Goal: Information Seeking & Learning: Learn about a topic

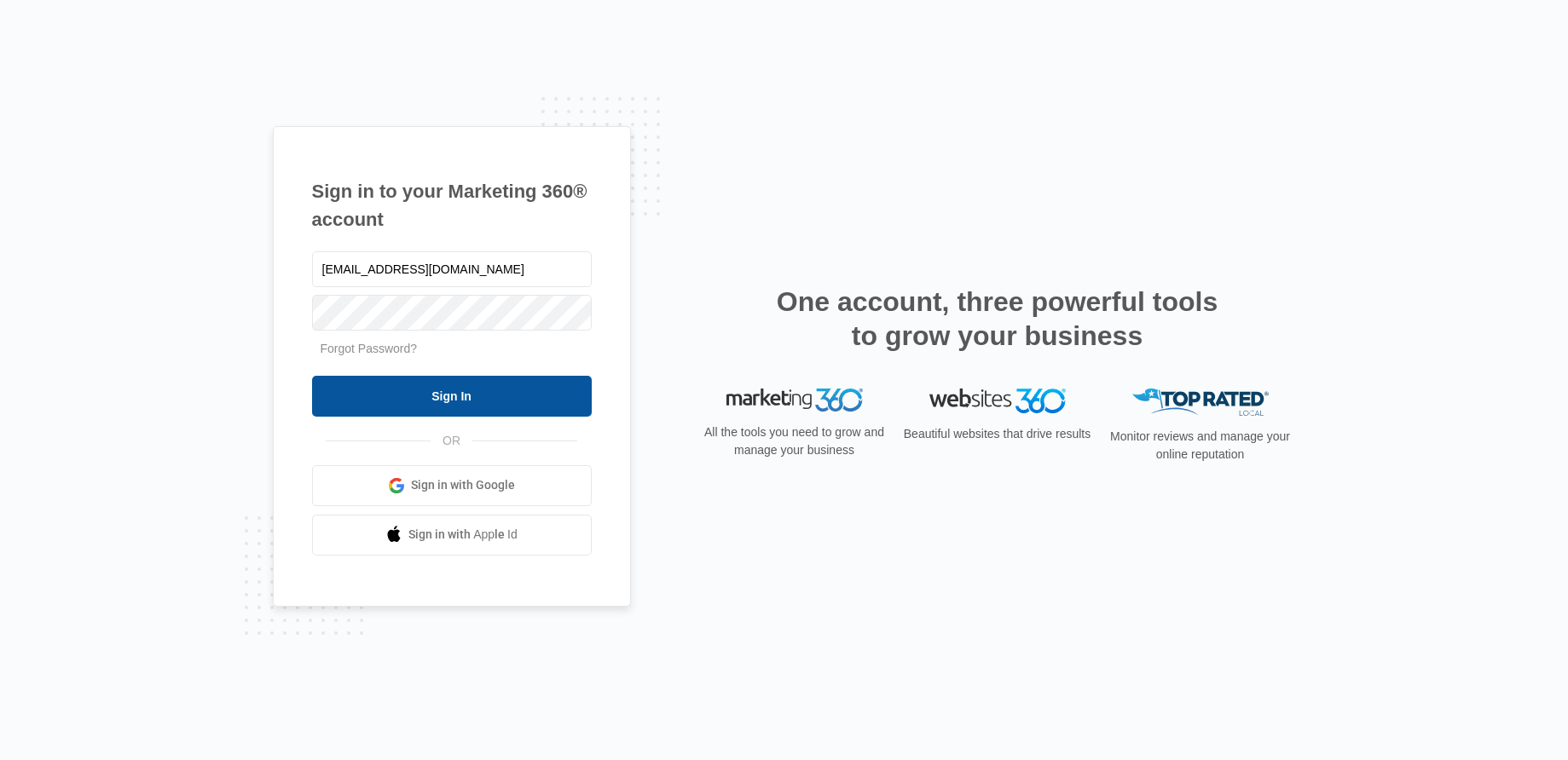
type input "[EMAIL_ADDRESS][DOMAIN_NAME]"
click at [371, 407] on input "Sign In" at bounding box center [451, 396] width 280 height 41
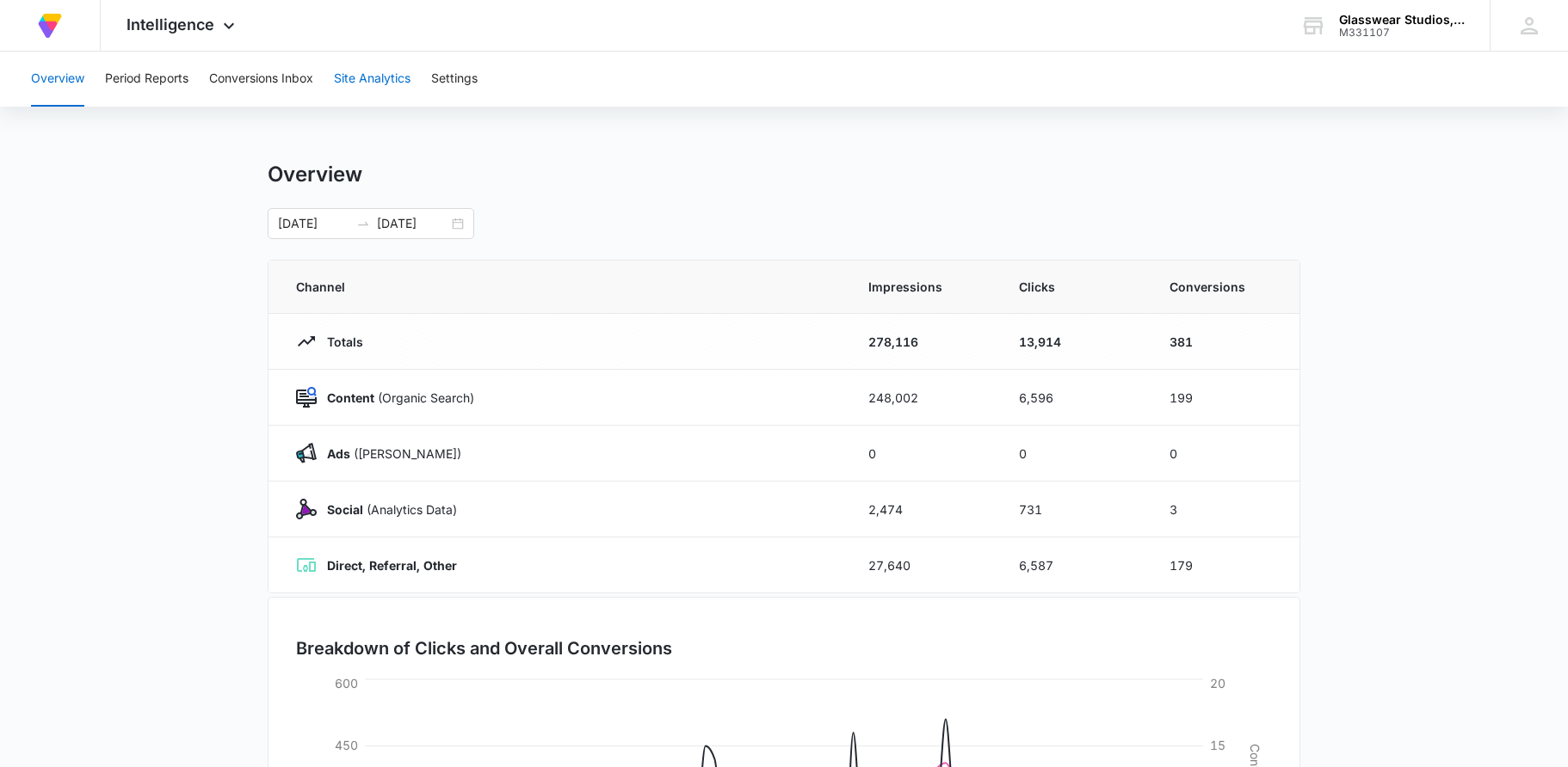
click at [374, 83] on button "Site Analytics" at bounding box center [373, 79] width 77 height 55
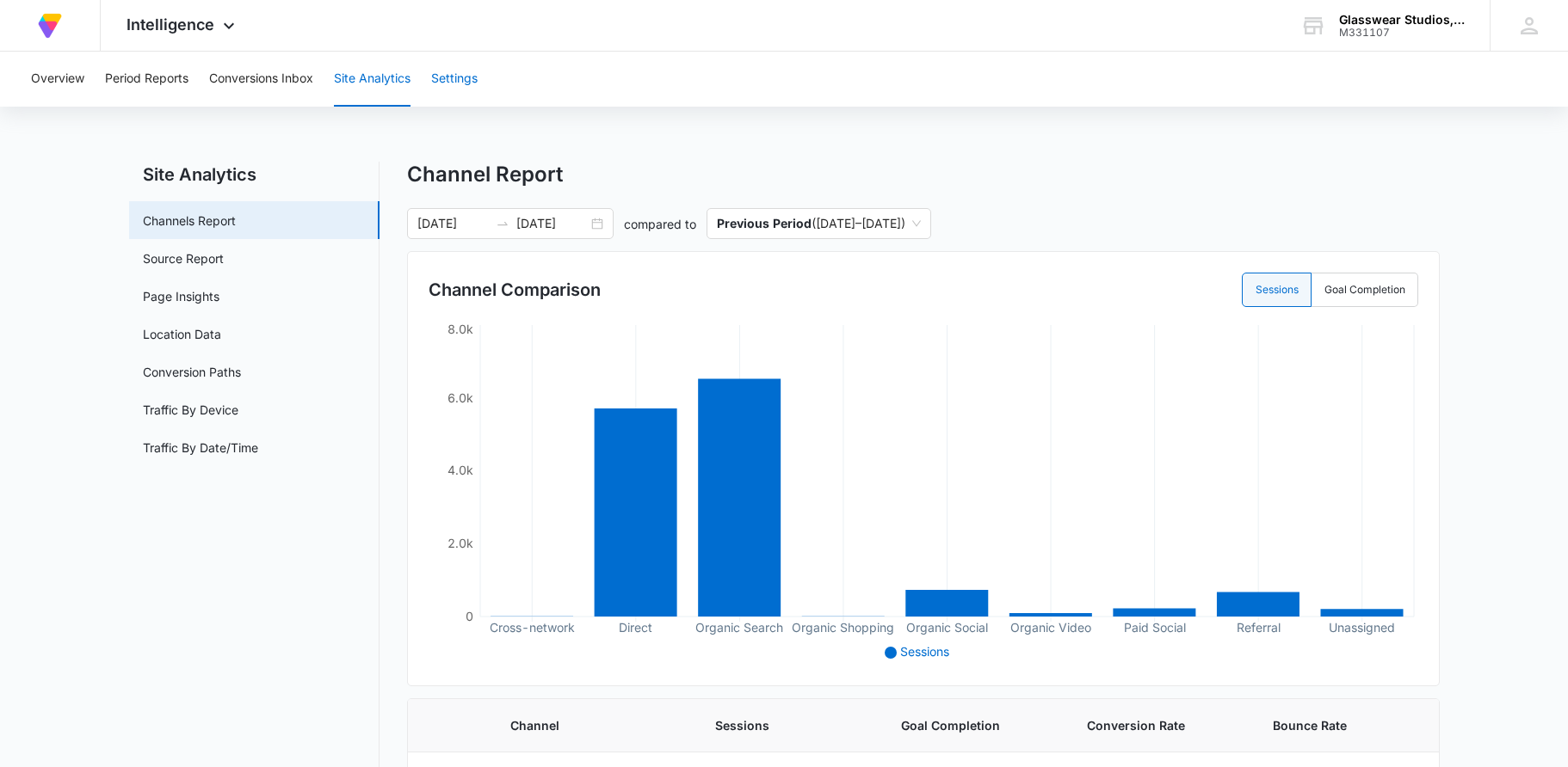
click at [461, 87] on button "Settings" at bounding box center [453, 79] width 46 height 55
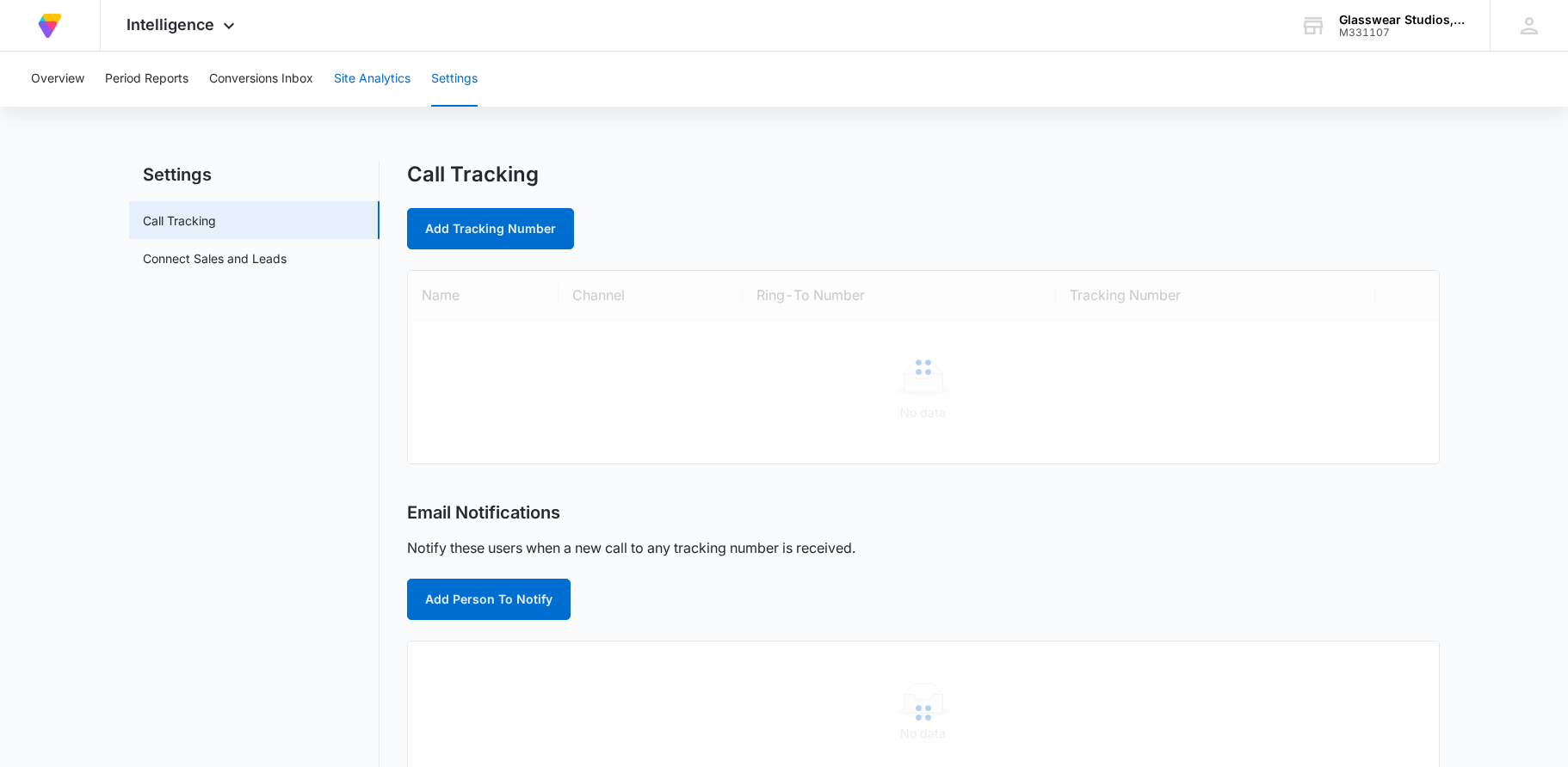
click at [362, 87] on button "Site Analytics" at bounding box center [373, 79] width 77 height 55
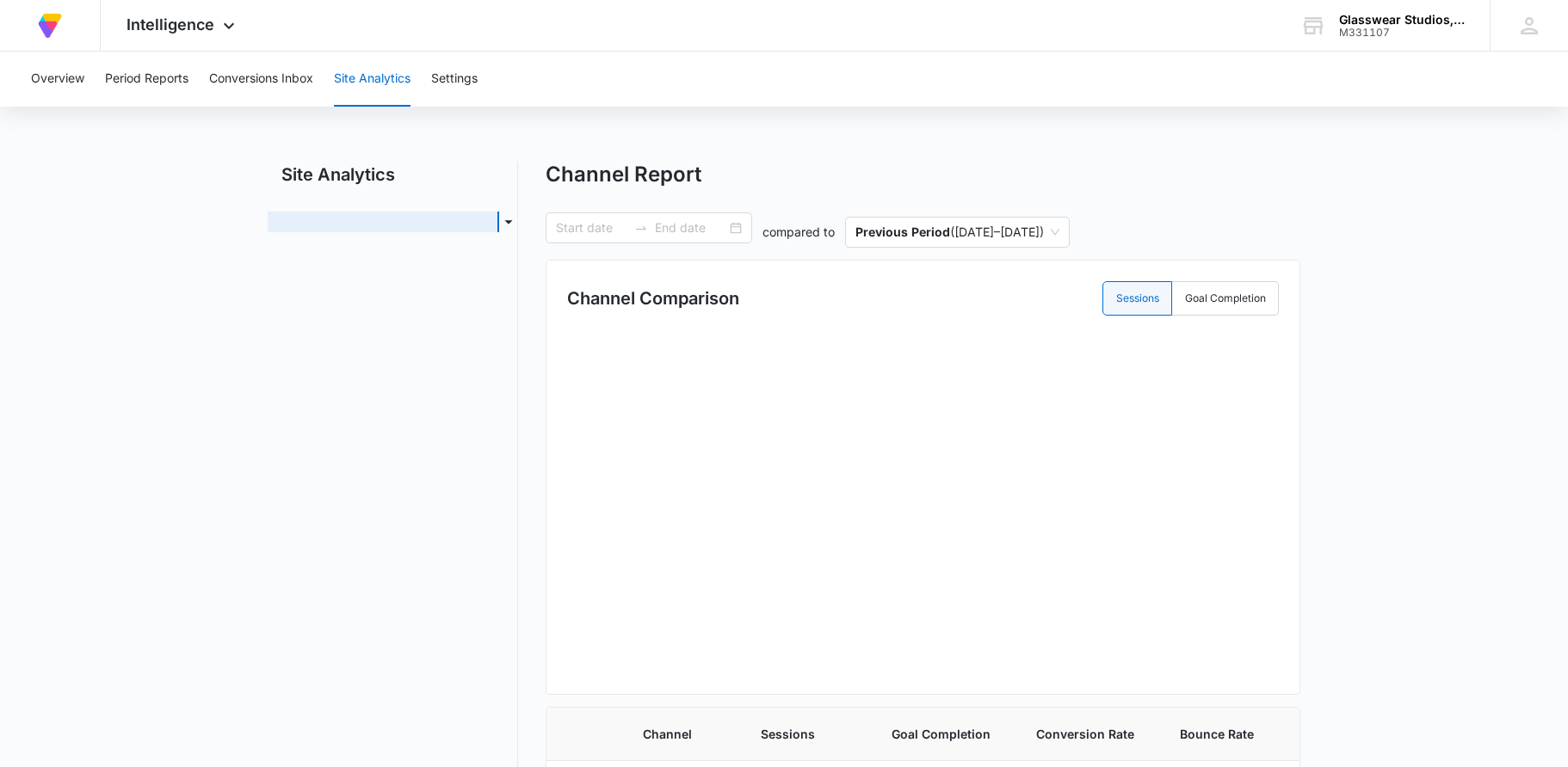
type input "05/01/2025"
type input "07/27/2025"
radio input "true"
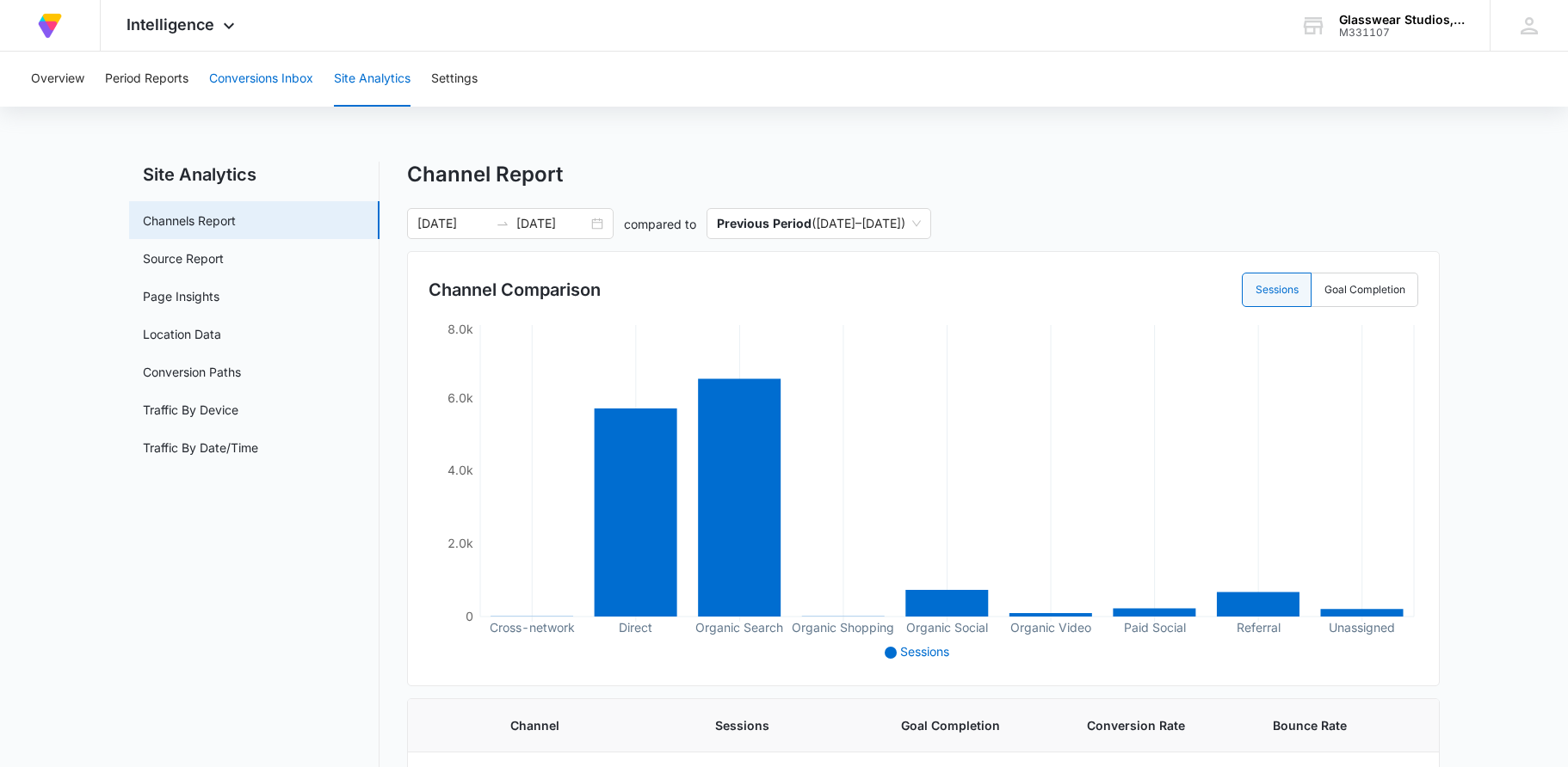
click at [271, 80] on button "Conversions Inbox" at bounding box center [261, 79] width 104 height 55
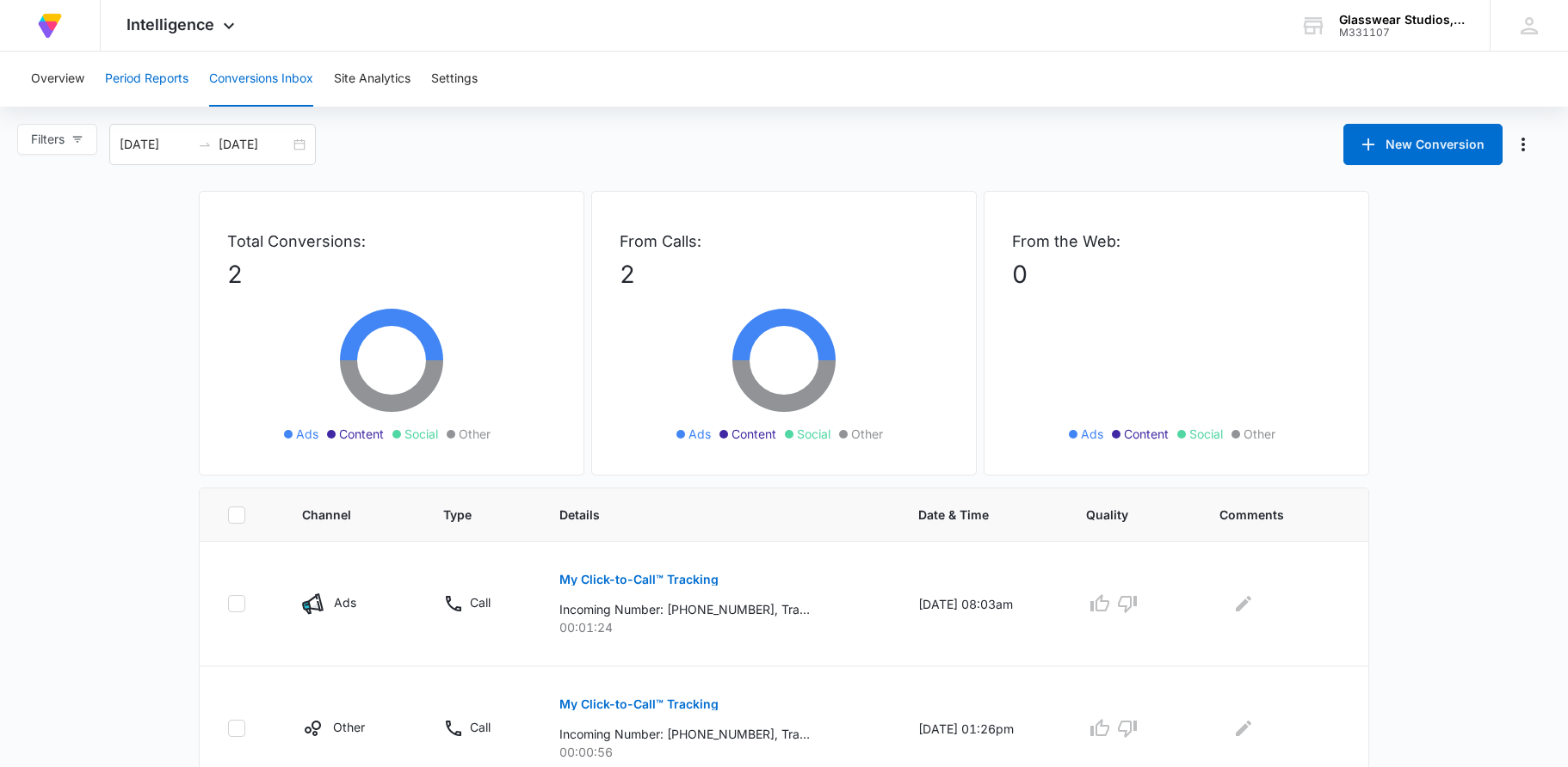
click at [159, 83] on button "Period Reports" at bounding box center [146, 79] width 84 height 55
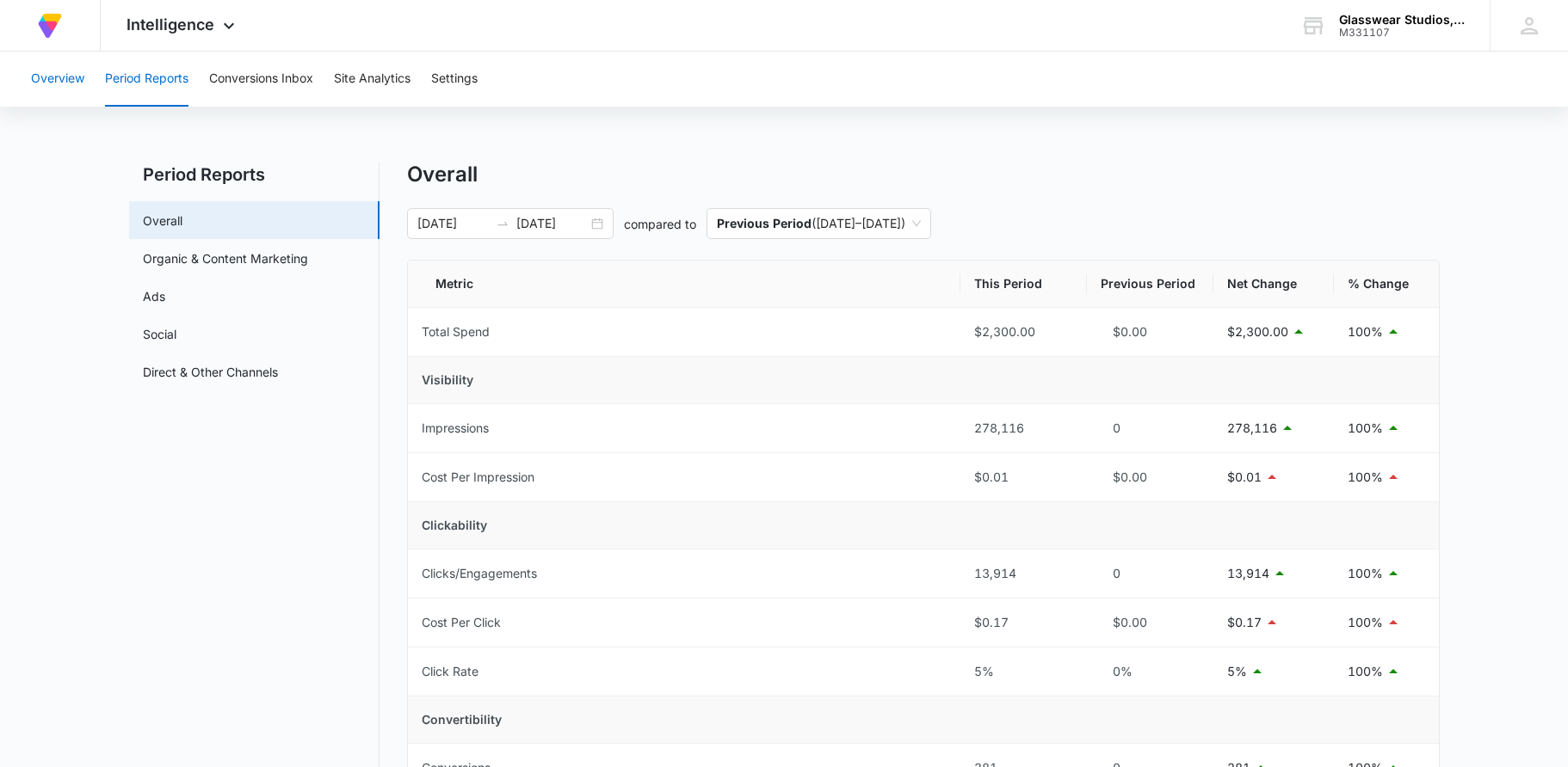
click at [56, 79] on button "Overview" at bounding box center [57, 79] width 54 height 55
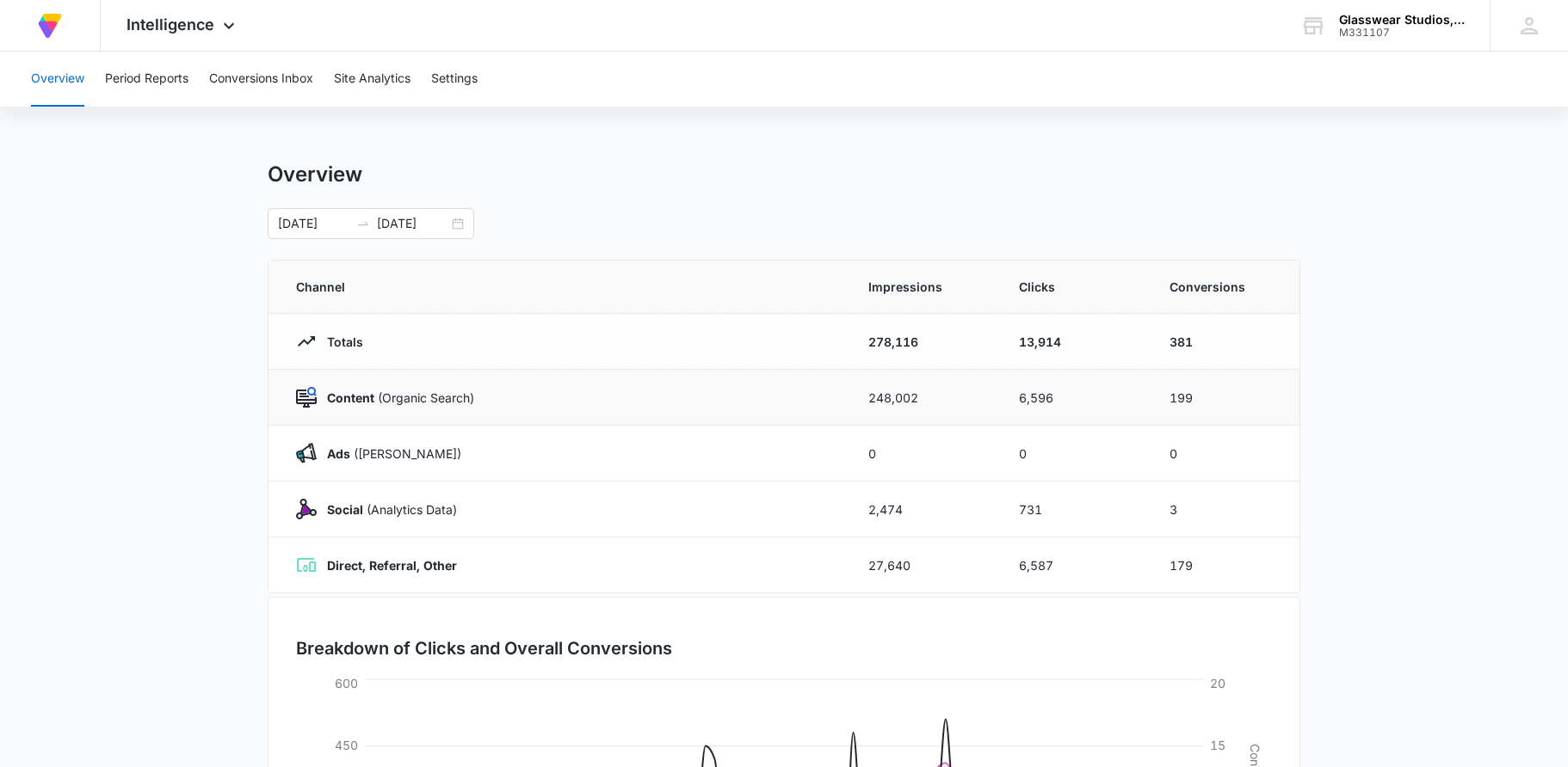
click at [370, 397] on strong "Content" at bounding box center [350, 398] width 47 height 15
click at [383, 458] on p "Ads (Ad Campaigns)" at bounding box center [389, 453] width 145 height 18
click at [387, 85] on button "Site Analytics" at bounding box center [373, 79] width 77 height 55
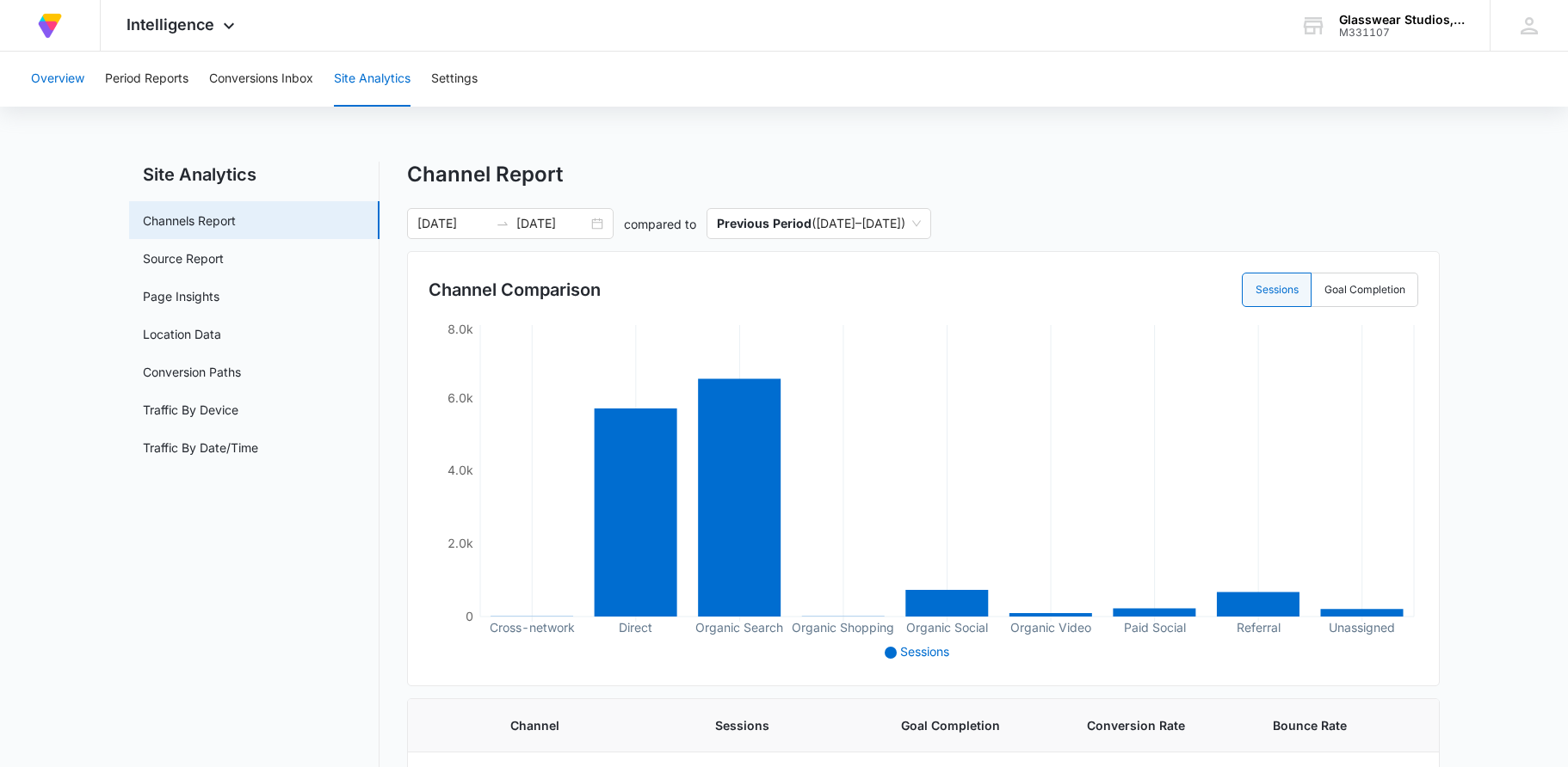
click at [66, 78] on button "Overview" at bounding box center [57, 79] width 54 height 55
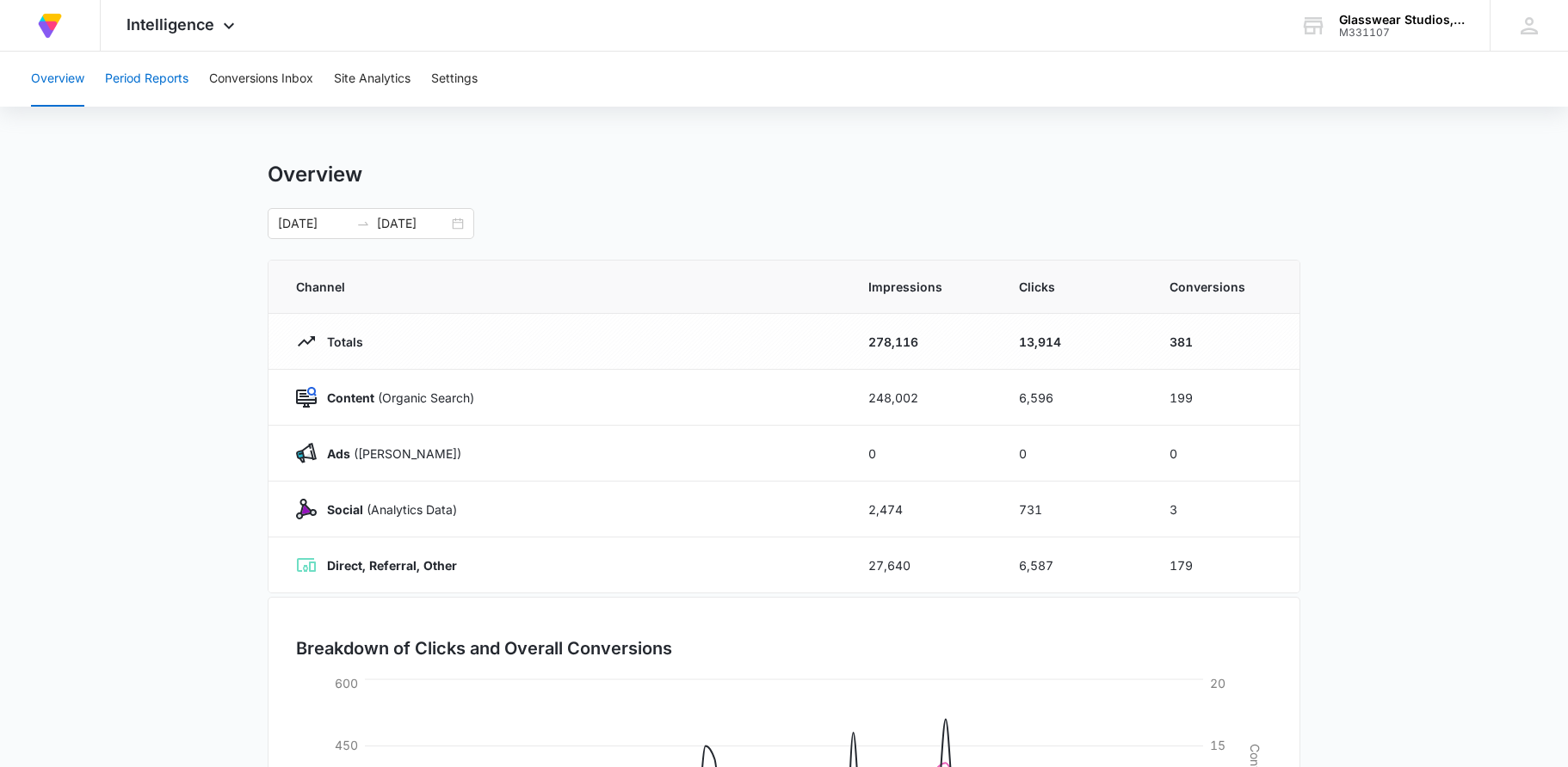
click at [156, 93] on button "Period Reports" at bounding box center [146, 79] width 84 height 55
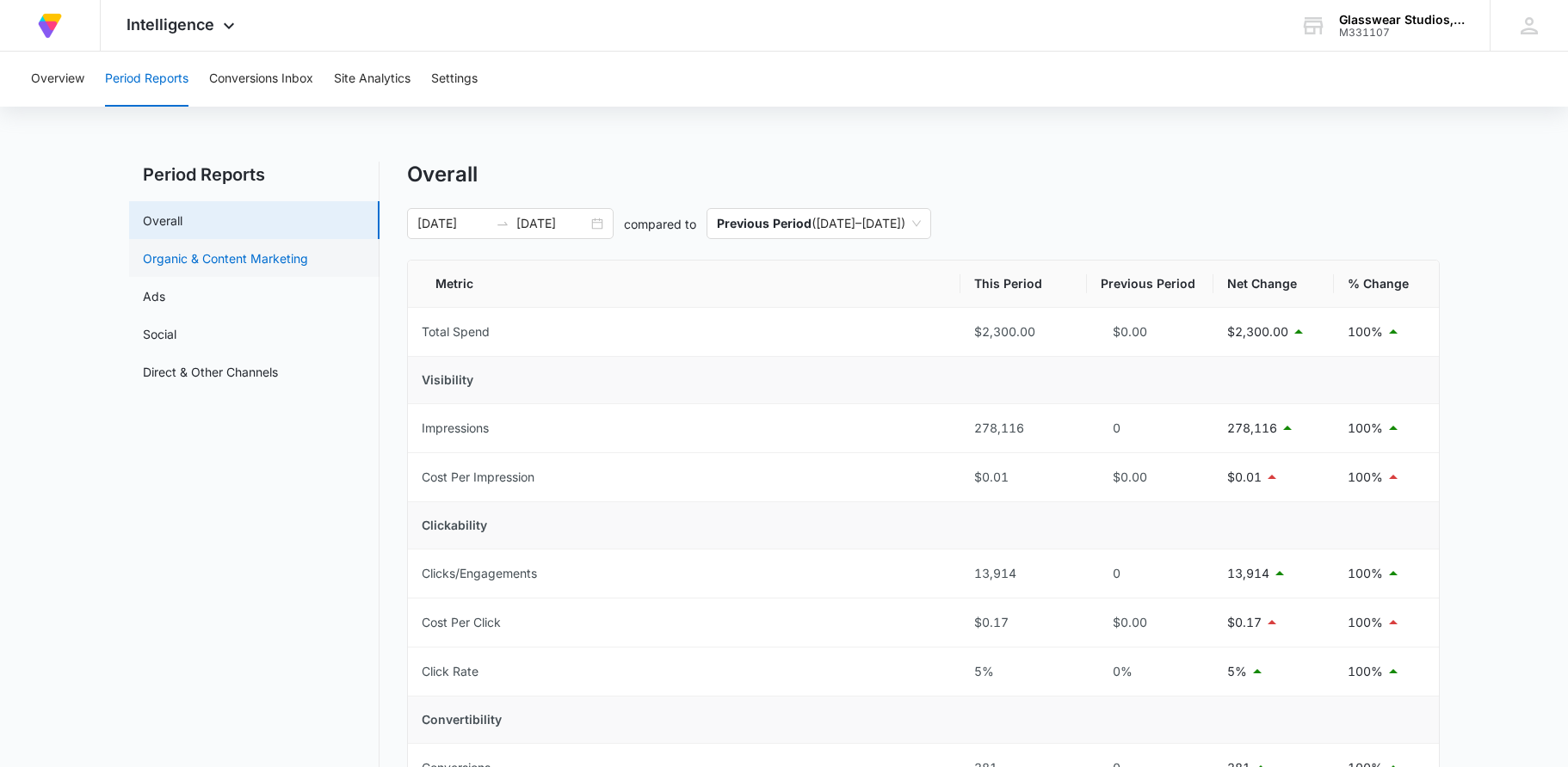
click at [218, 262] on link "Organic & Content Marketing" at bounding box center [225, 258] width 165 height 18
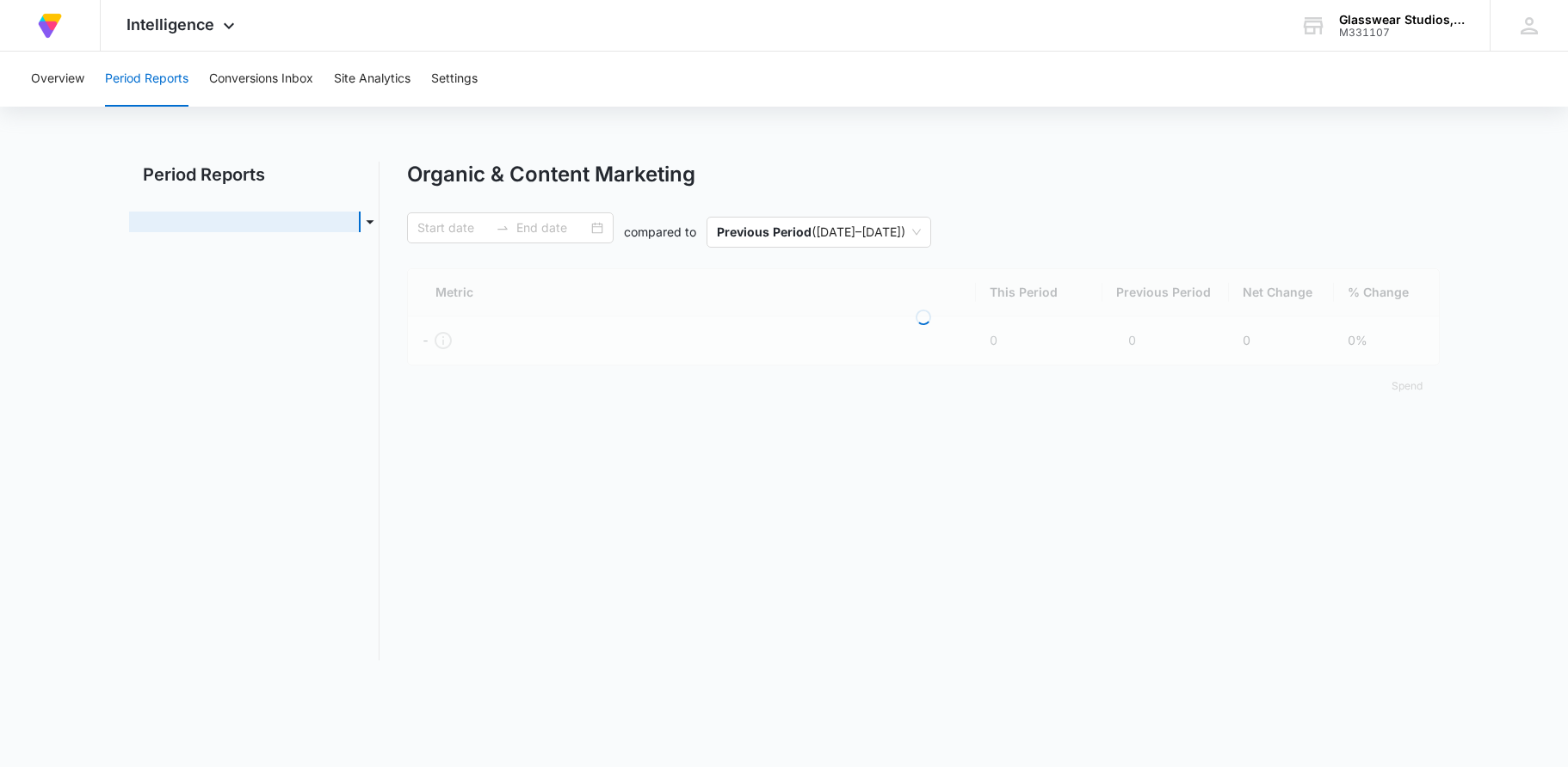
type input "05/01/2025"
type input "07/27/2025"
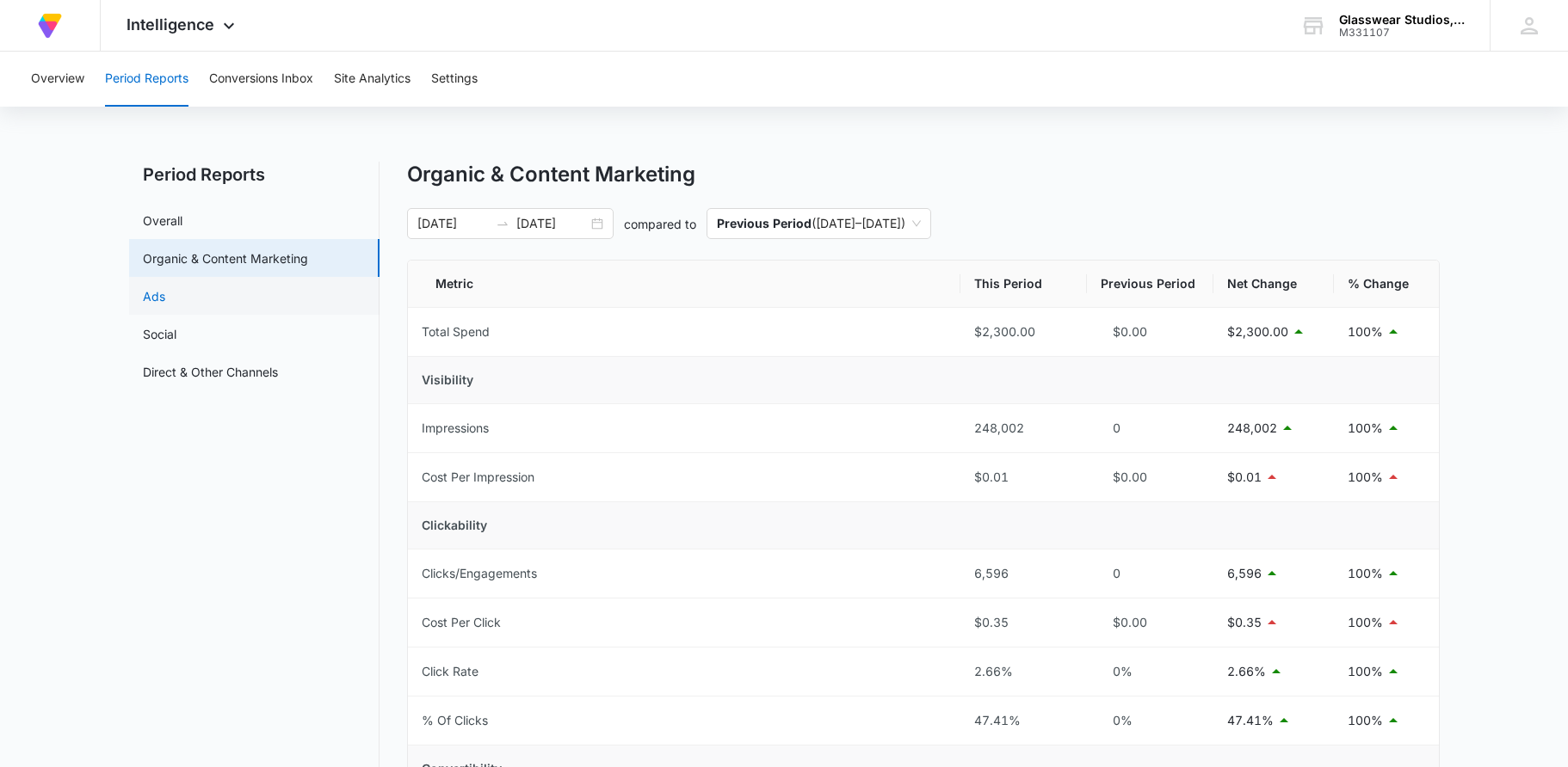
click at [165, 299] on link "Ads" at bounding box center [154, 296] width 23 height 18
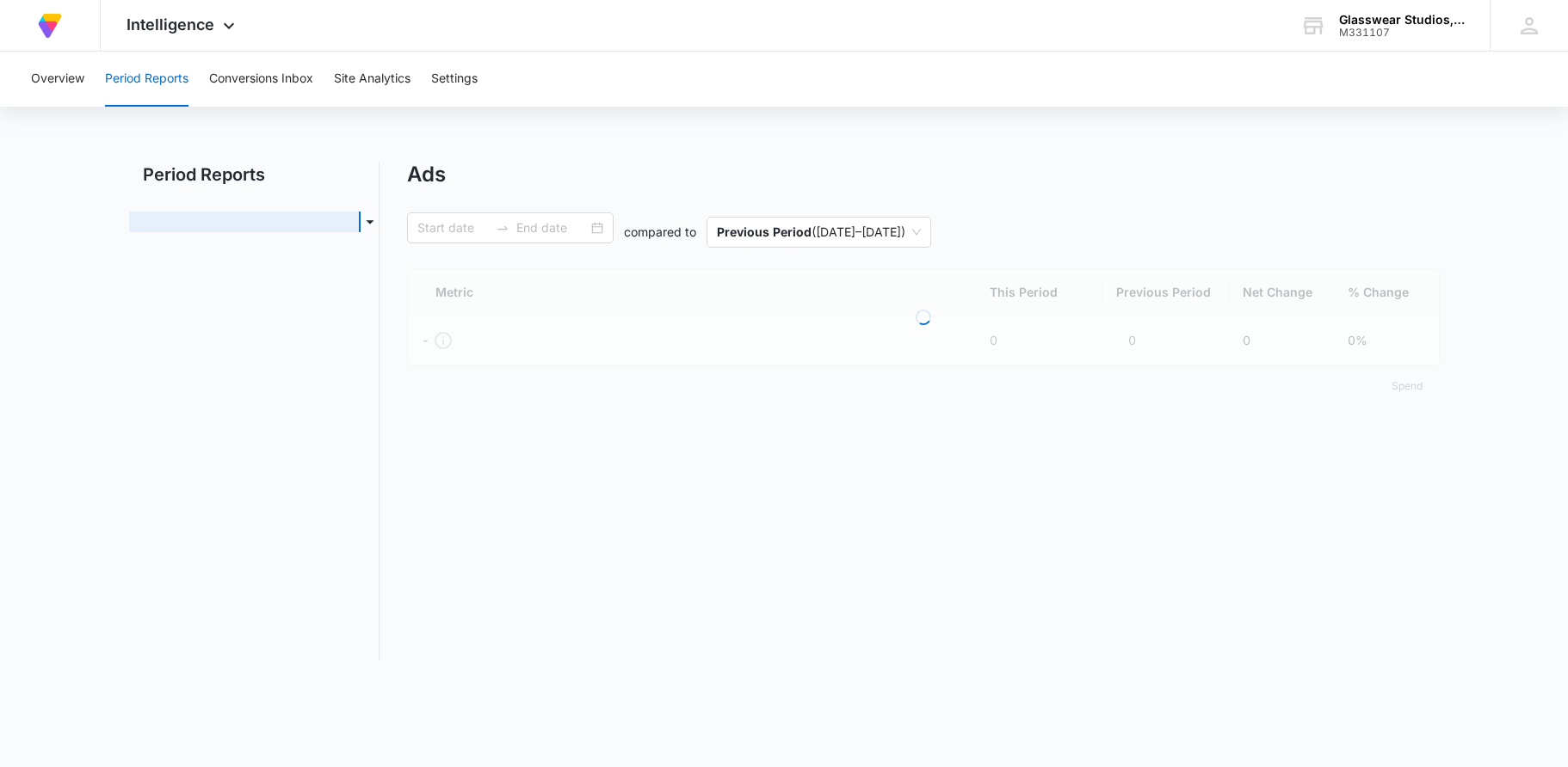
type input "05/01/2025"
type input "07/27/2025"
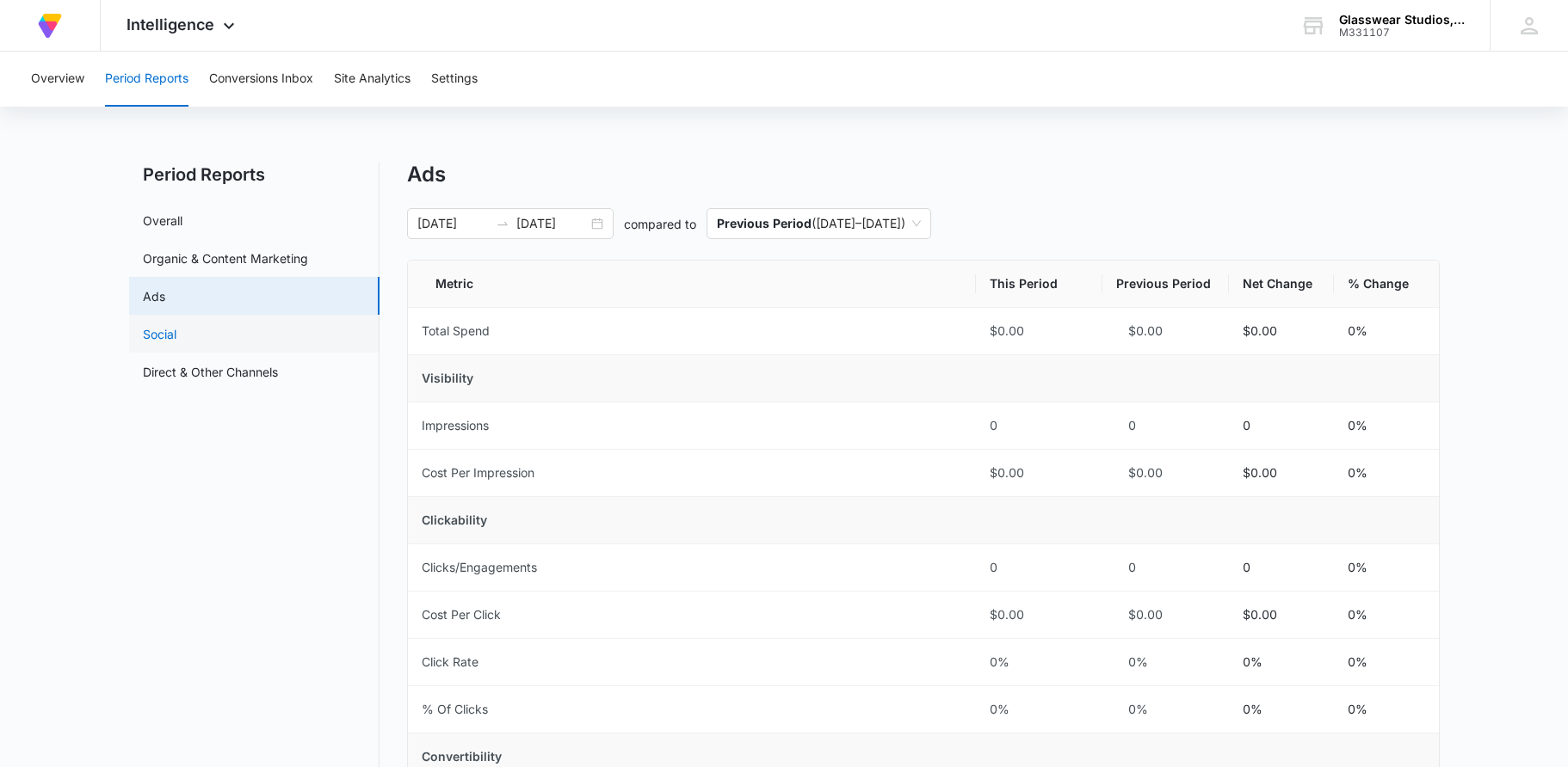
click at [175, 334] on link "Social" at bounding box center [160, 333] width 34 height 18
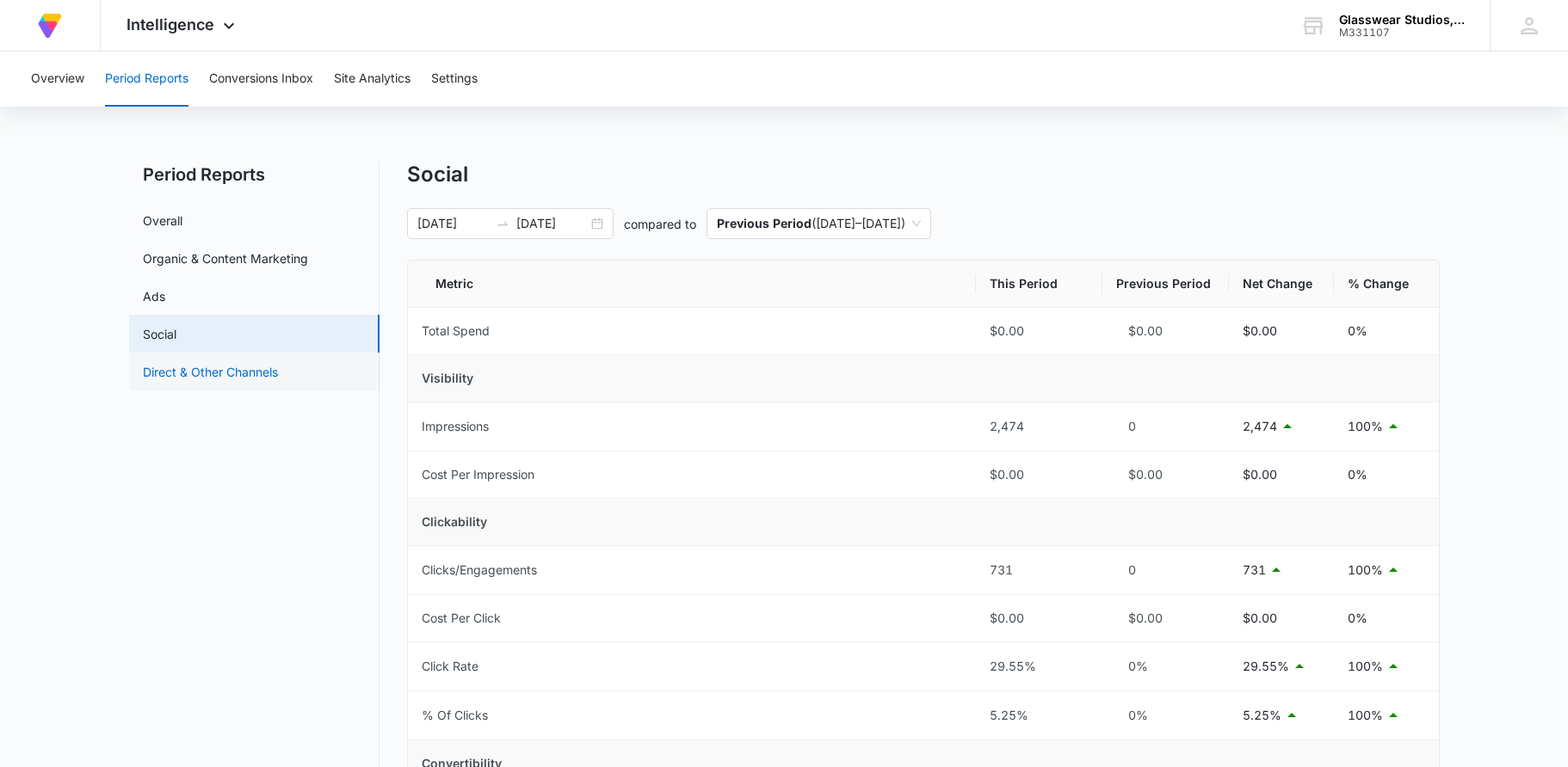
click at [240, 375] on link "Direct & Other Channels" at bounding box center [210, 372] width 135 height 18
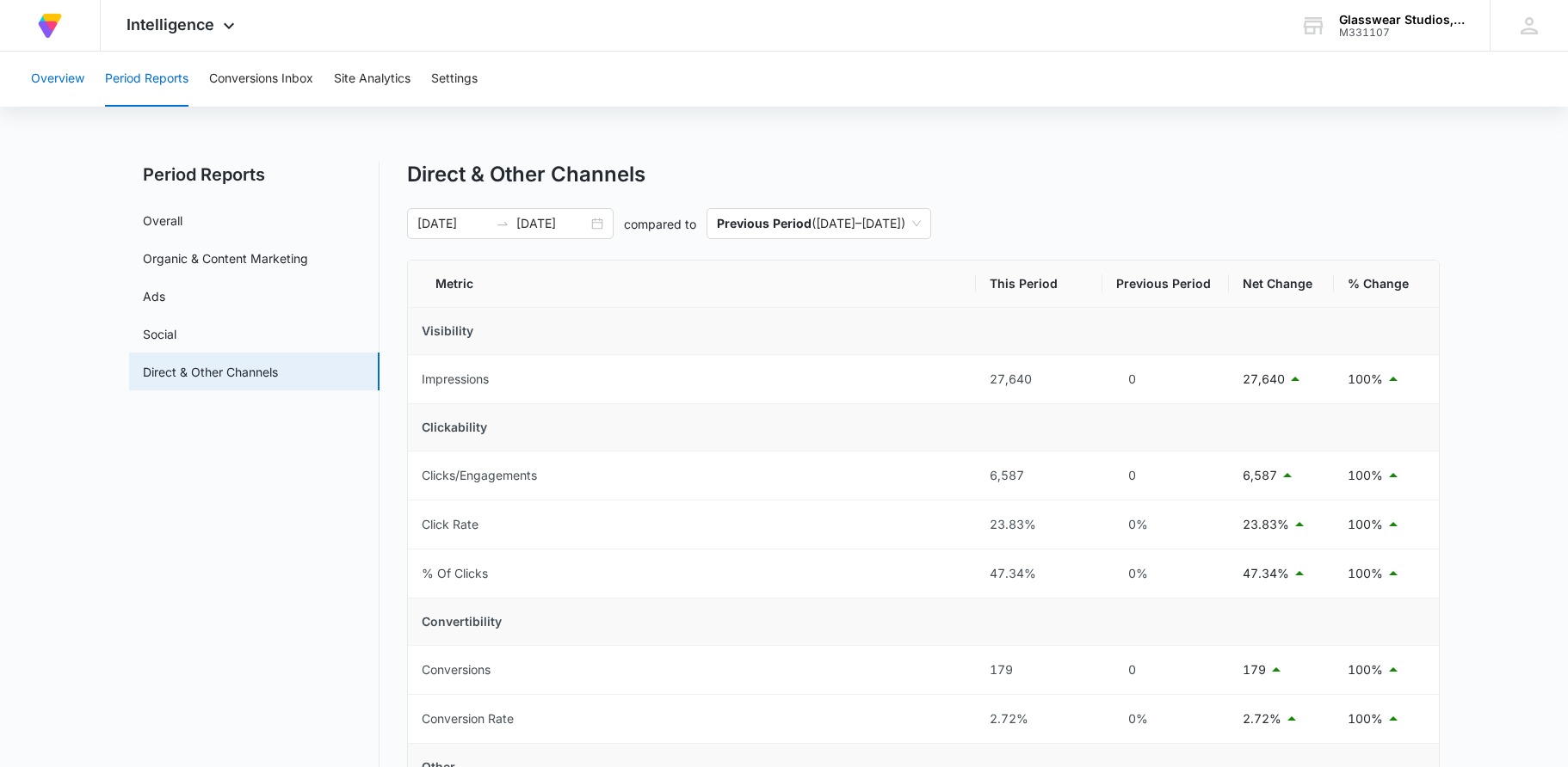
click at [52, 82] on button "Overview" at bounding box center [57, 79] width 54 height 55
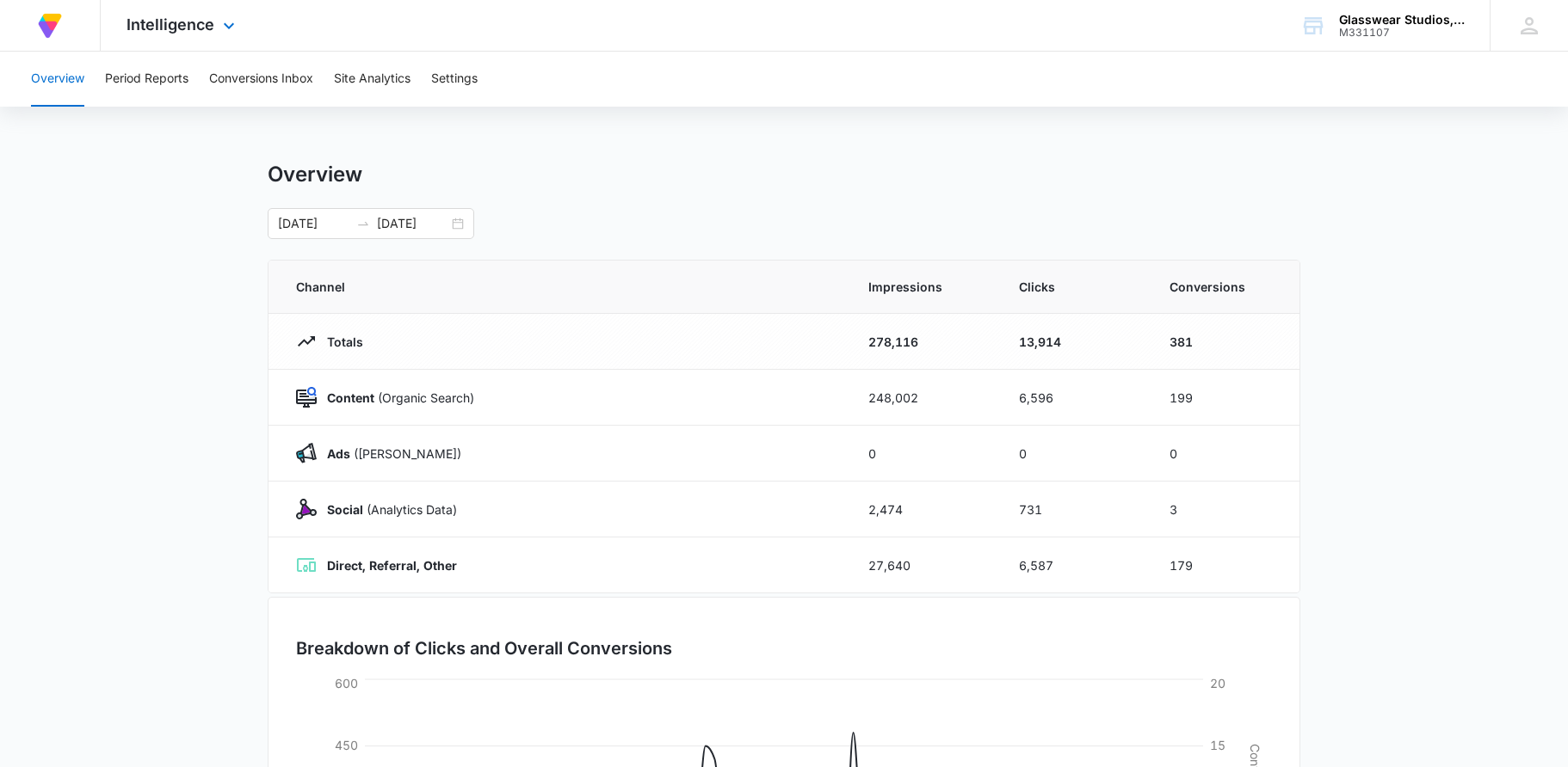
click at [58, 24] on img at bounding box center [50, 25] width 31 height 31
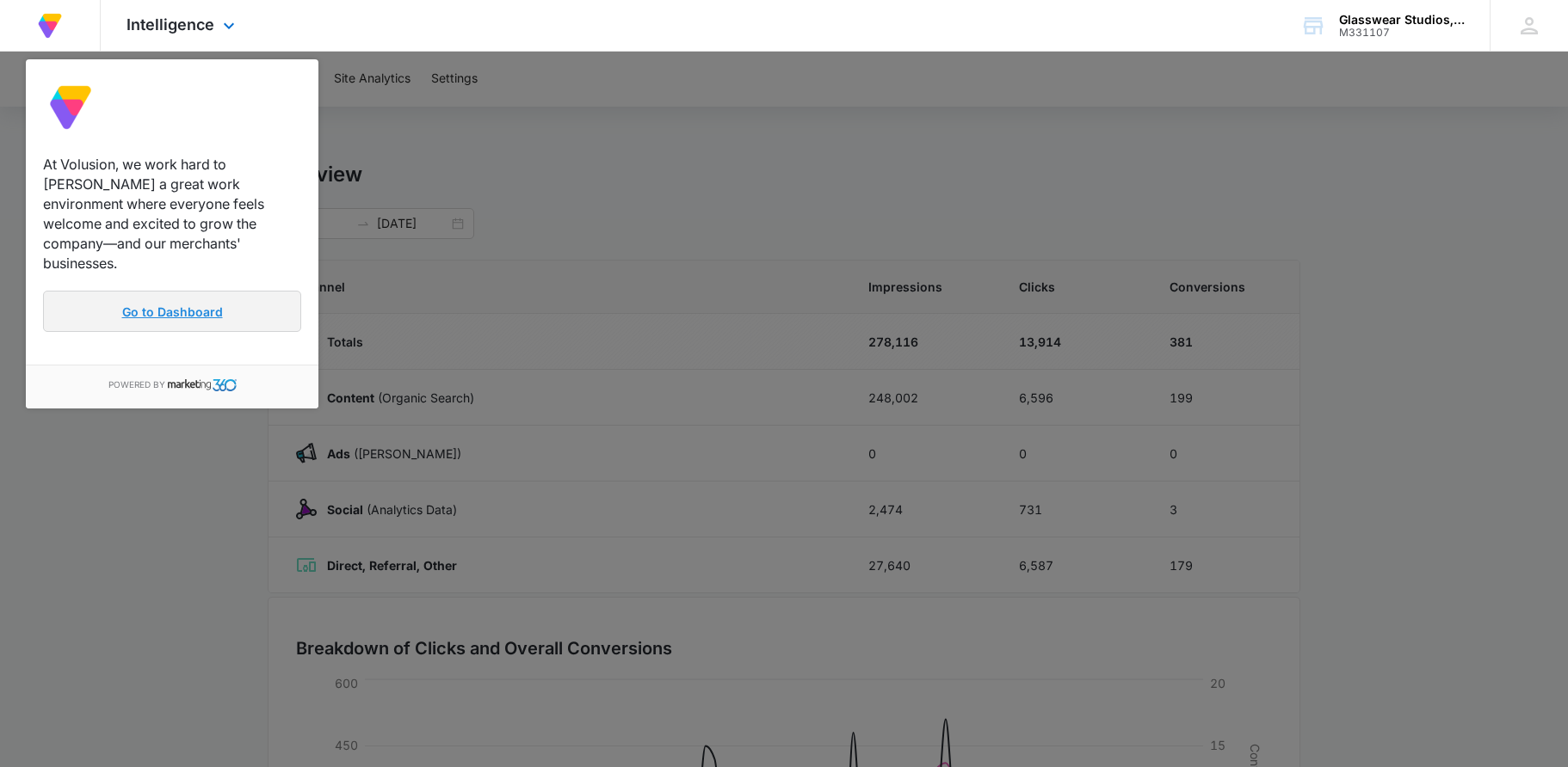
click at [118, 299] on link "Go to Dashboard" at bounding box center [172, 312] width 258 height 41
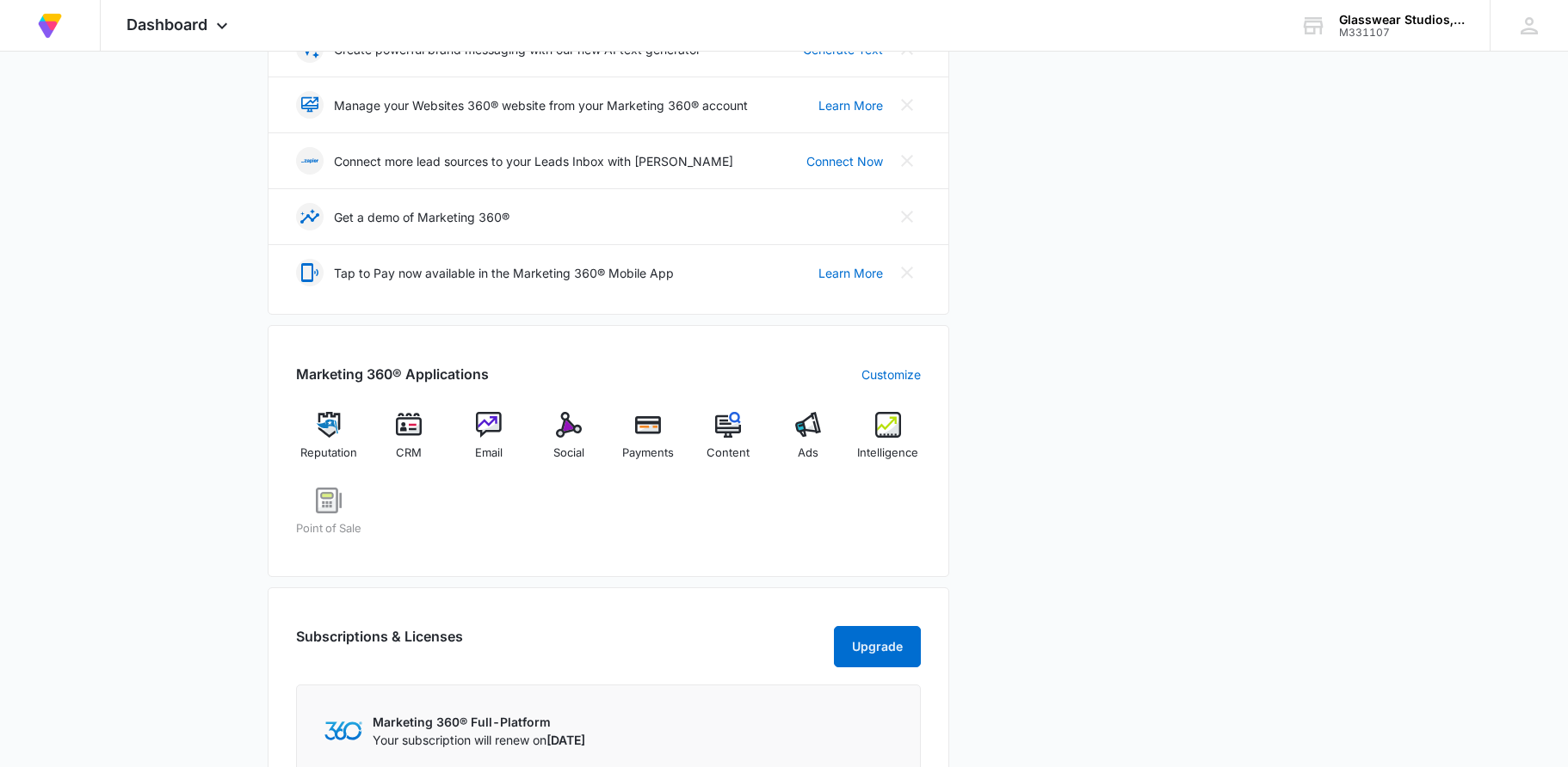
scroll to position [438, 0]
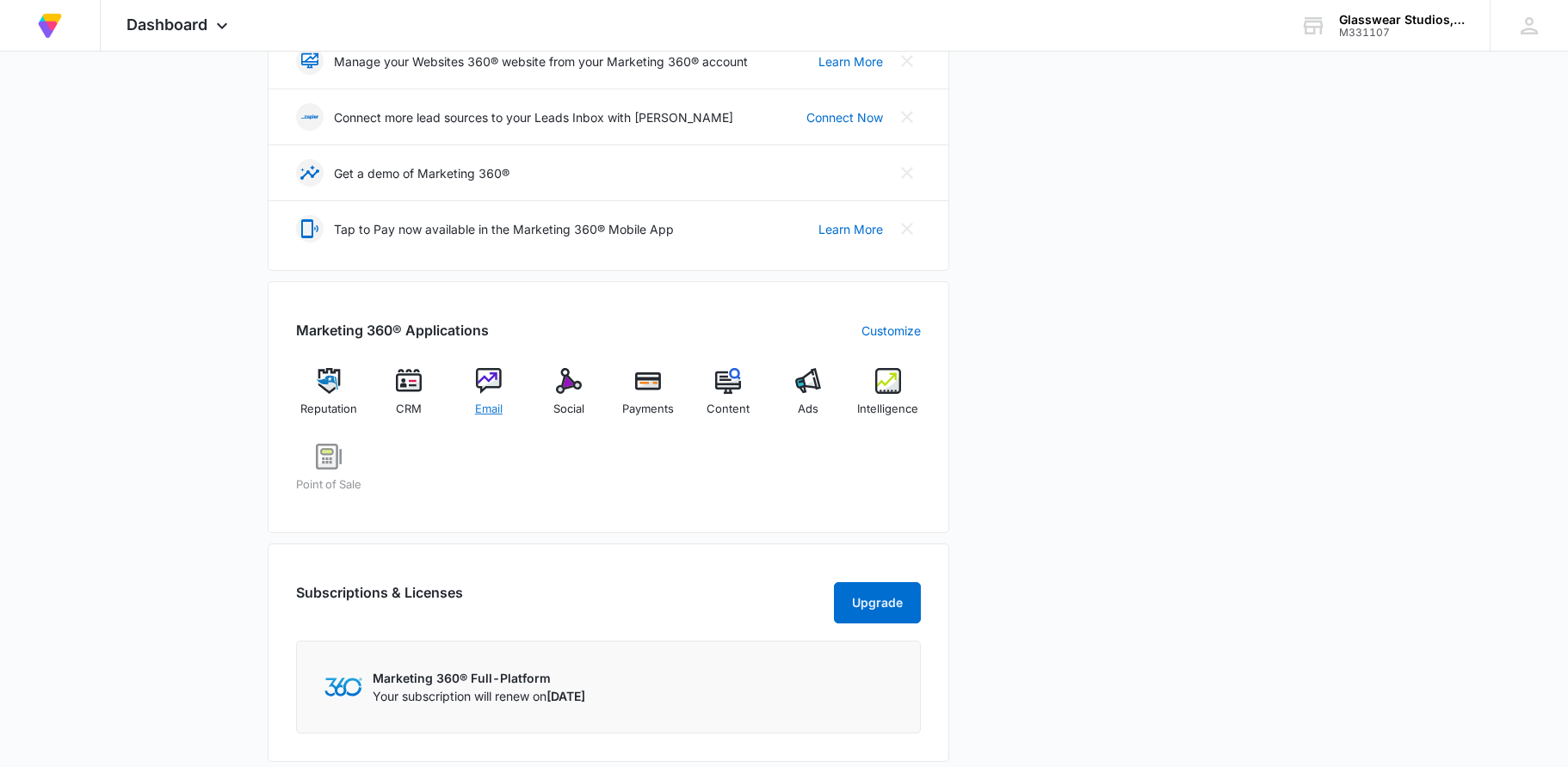
click at [488, 406] on span "Email" at bounding box center [488, 409] width 27 height 17
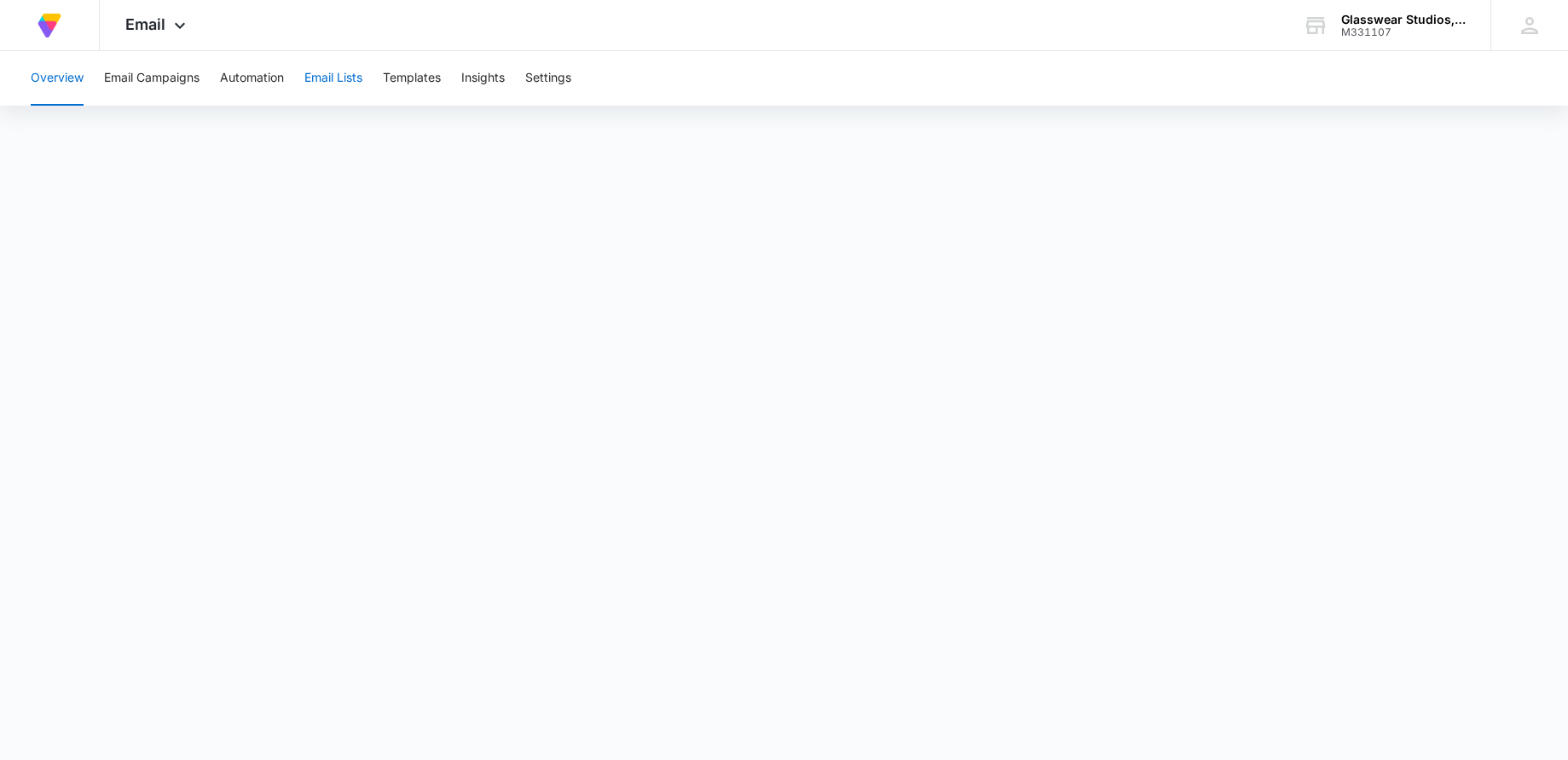
click at [347, 80] on button "Email Lists" at bounding box center [333, 78] width 58 height 55
